Goal: Navigation & Orientation: Go to known website

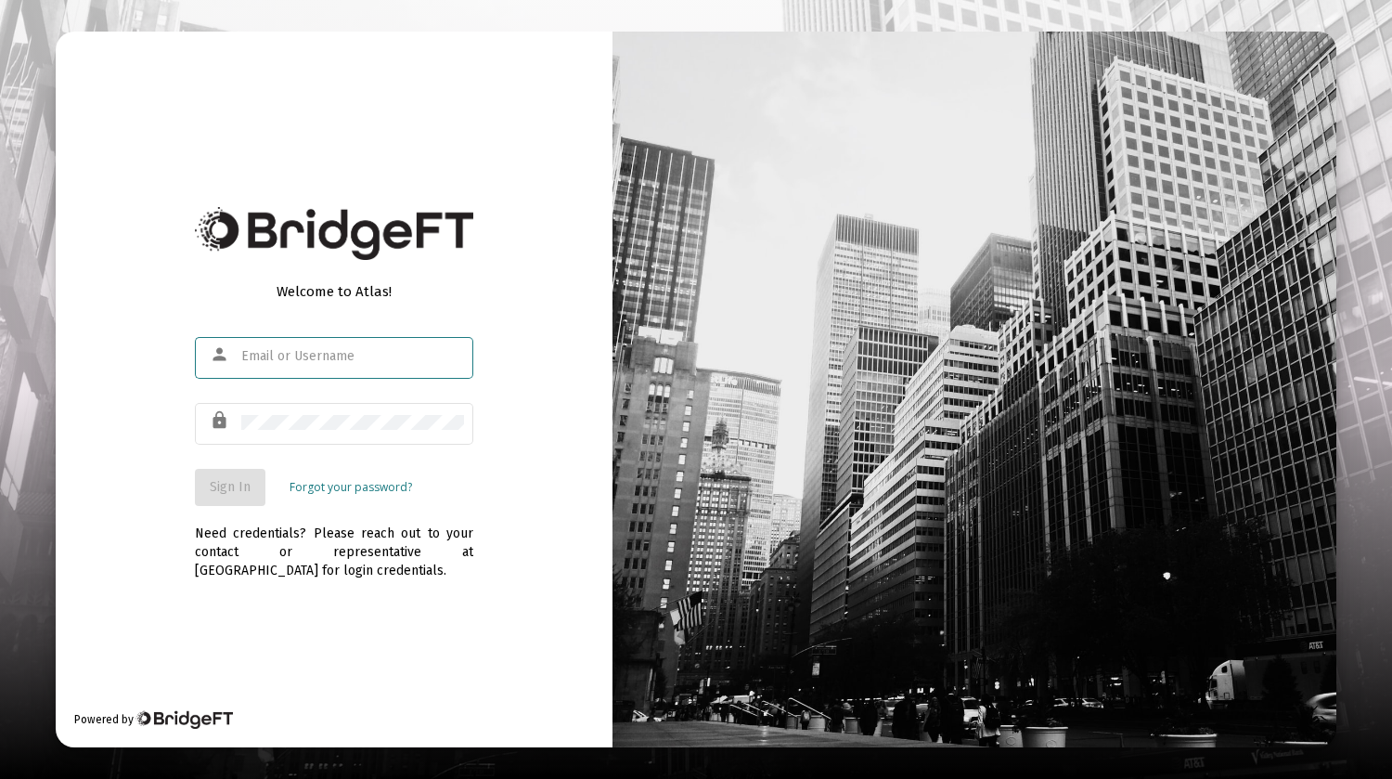
type input "[EMAIL_ADDRESS][DOMAIN_NAME]"
click at [235, 484] on span "Sign In" at bounding box center [230, 487] width 41 height 16
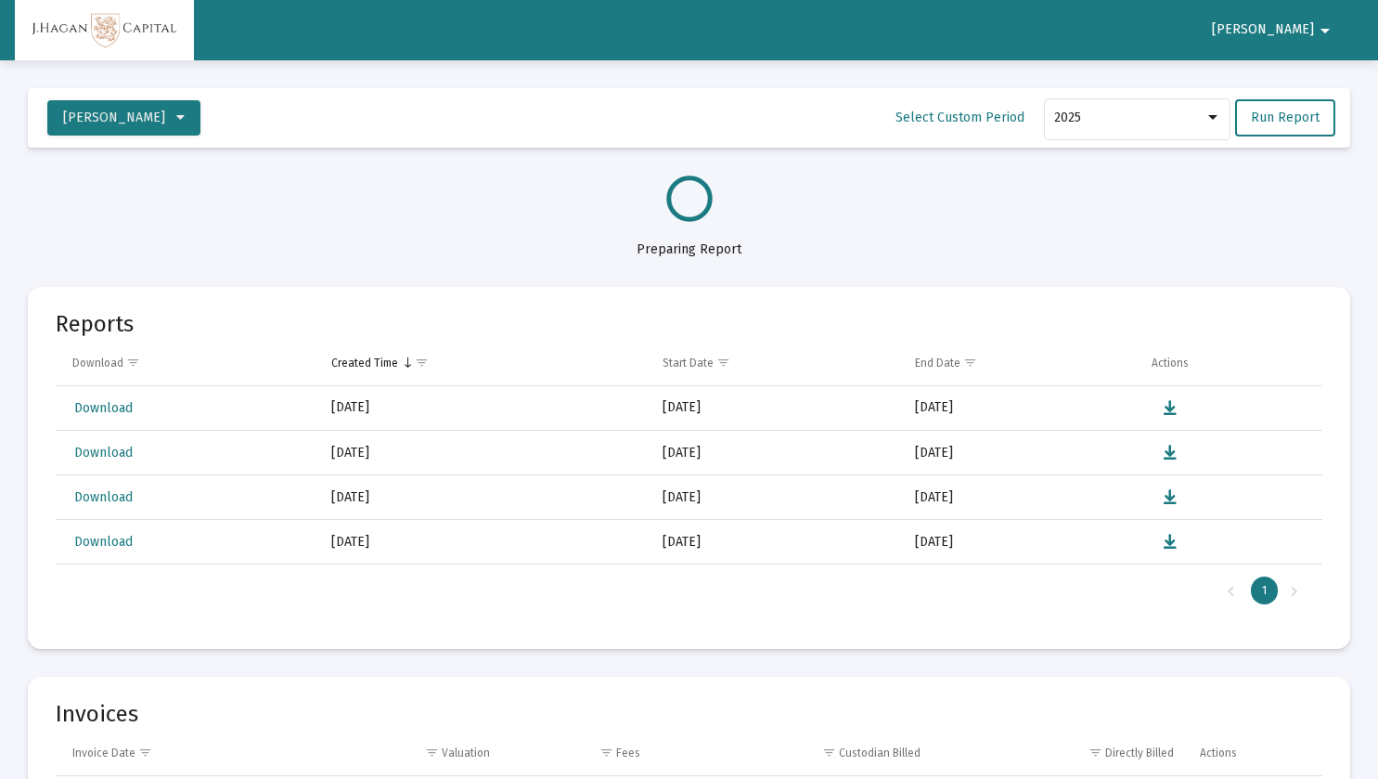
select select "View all"
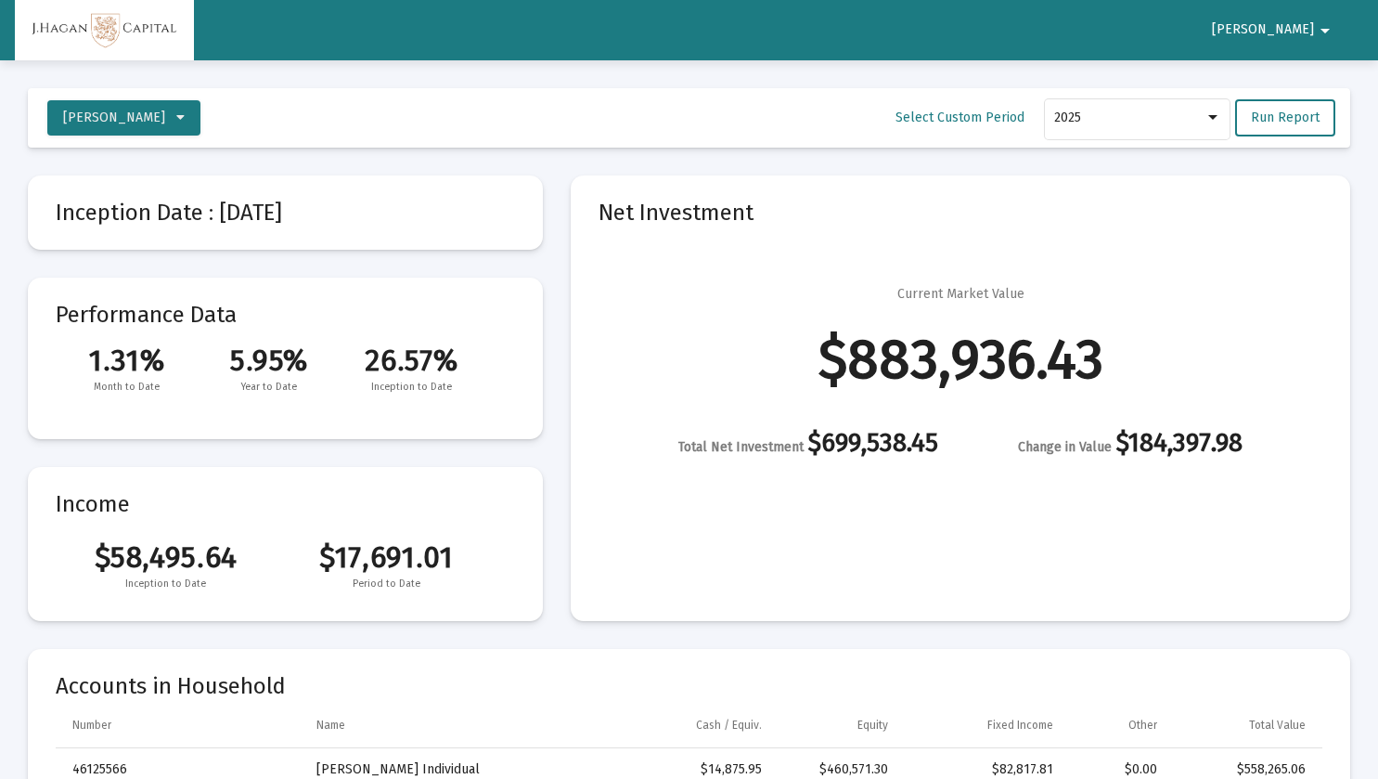
scroll to position [2673, 0]
